Goal: Information Seeking & Learning: Learn about a topic

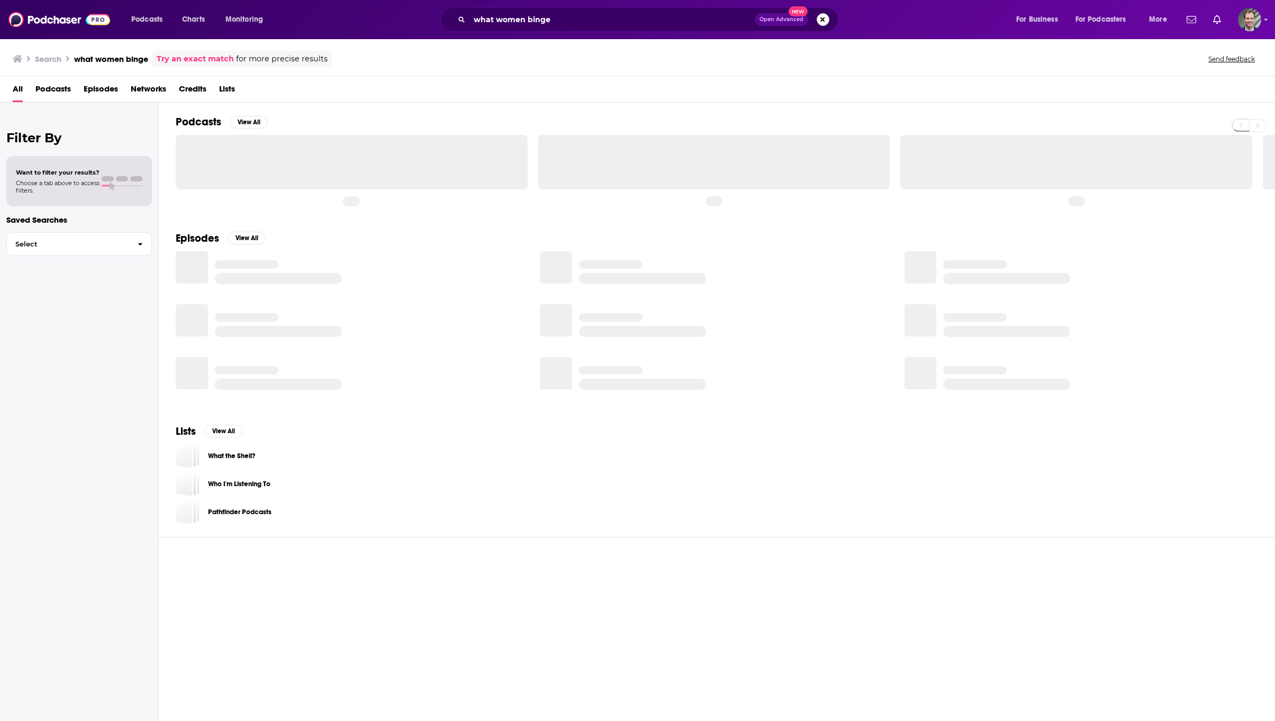
click at [824, 21] on button "Search podcasts, credits, & more..." at bounding box center [822, 19] width 13 height 13
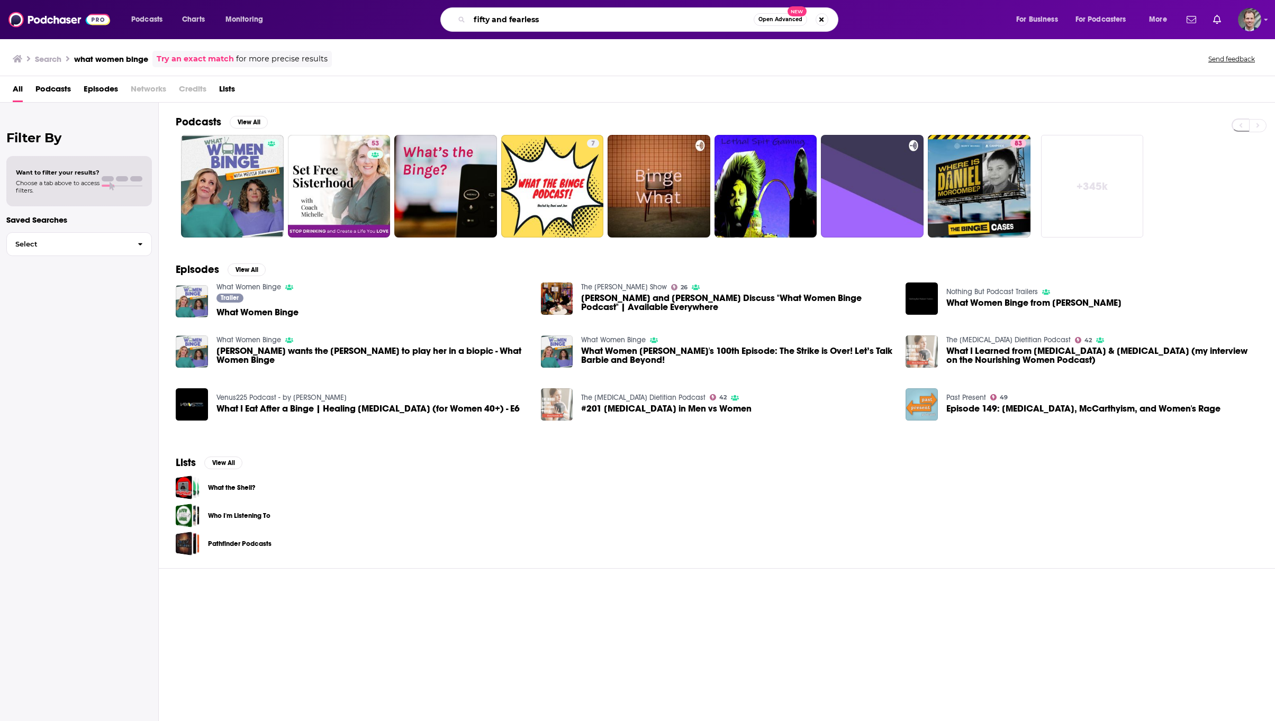
type input "fifty and fearless"
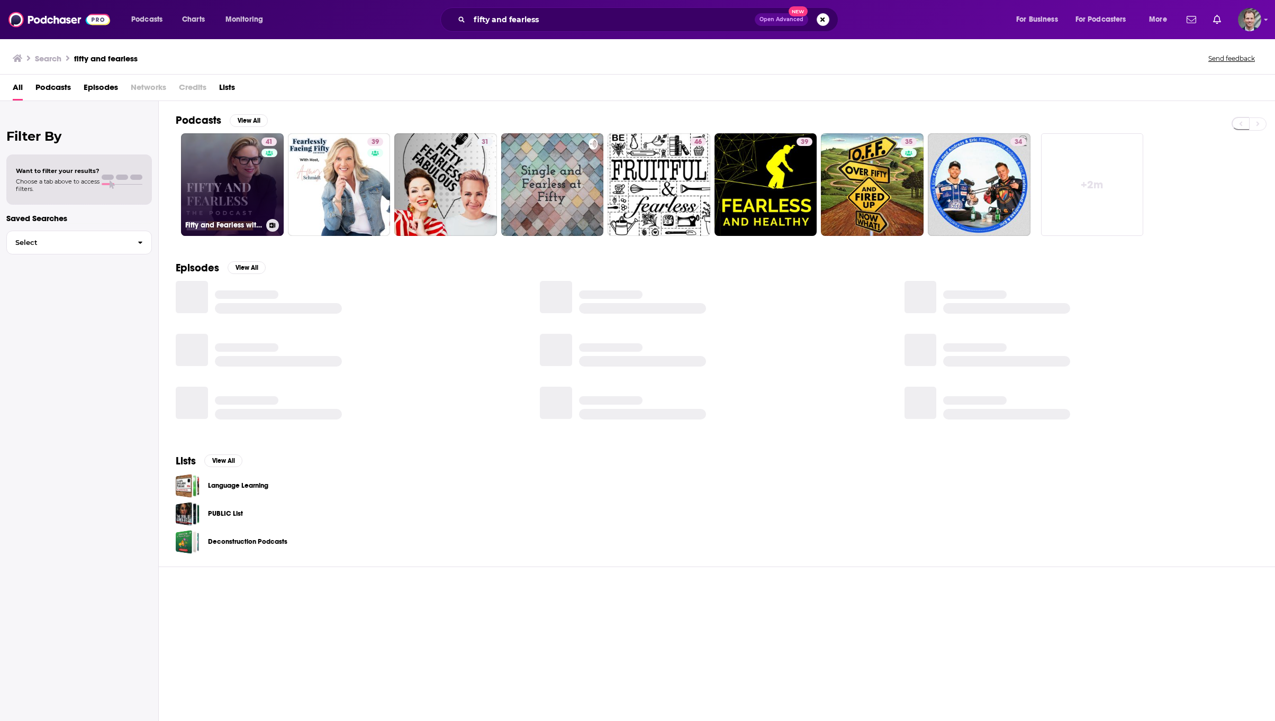
click at [235, 183] on link "41 Fifty and Fearless with [PERSON_NAME]" at bounding box center [232, 184] width 103 height 103
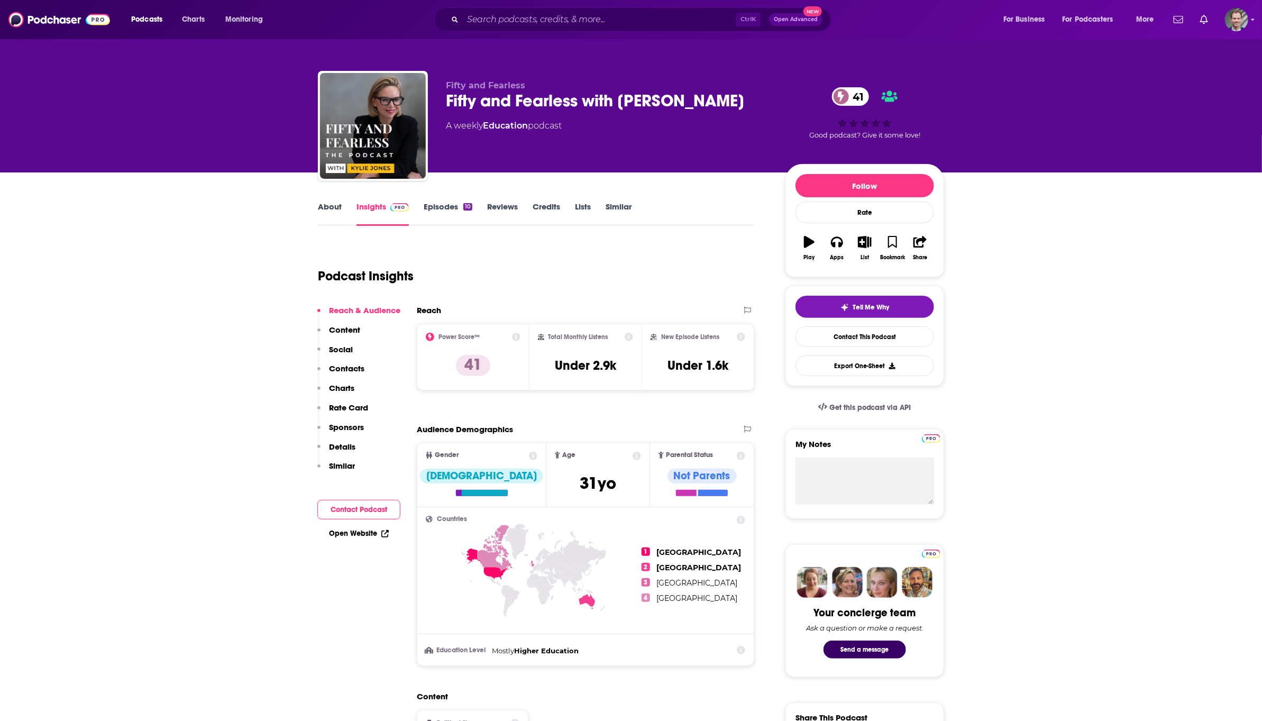
scroll to position [79, 0]
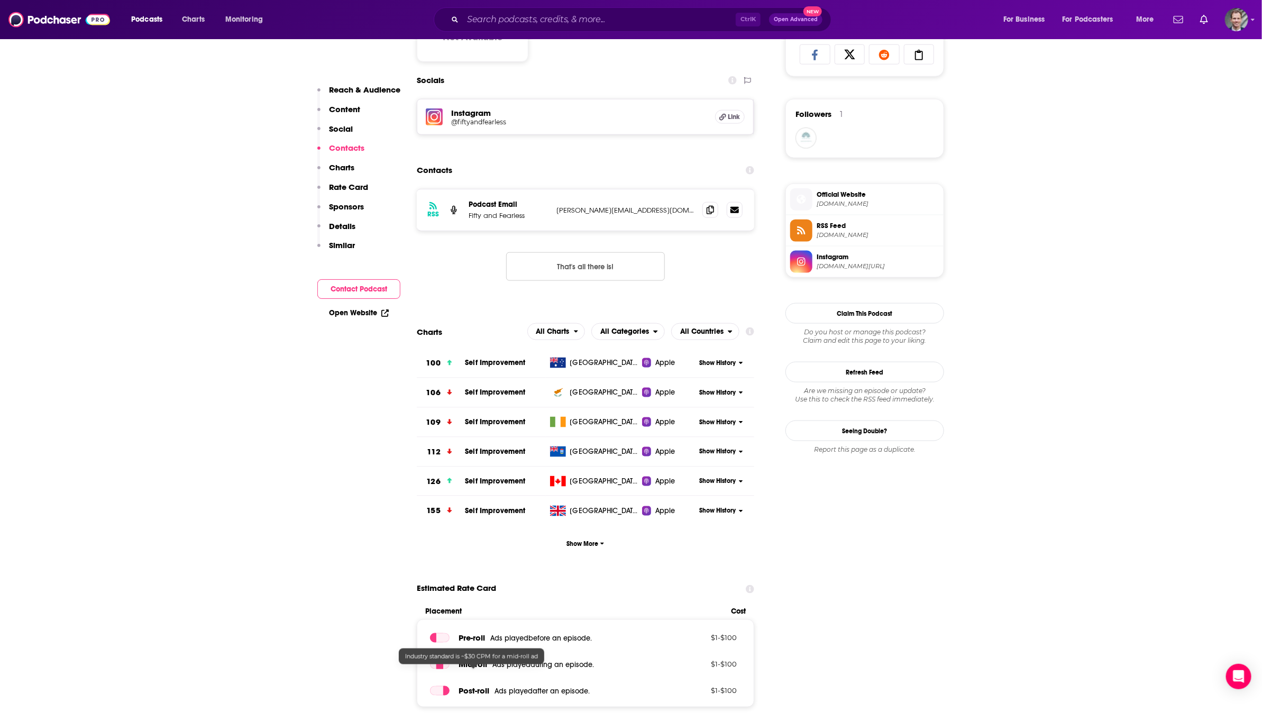
scroll to position [635, 0]
